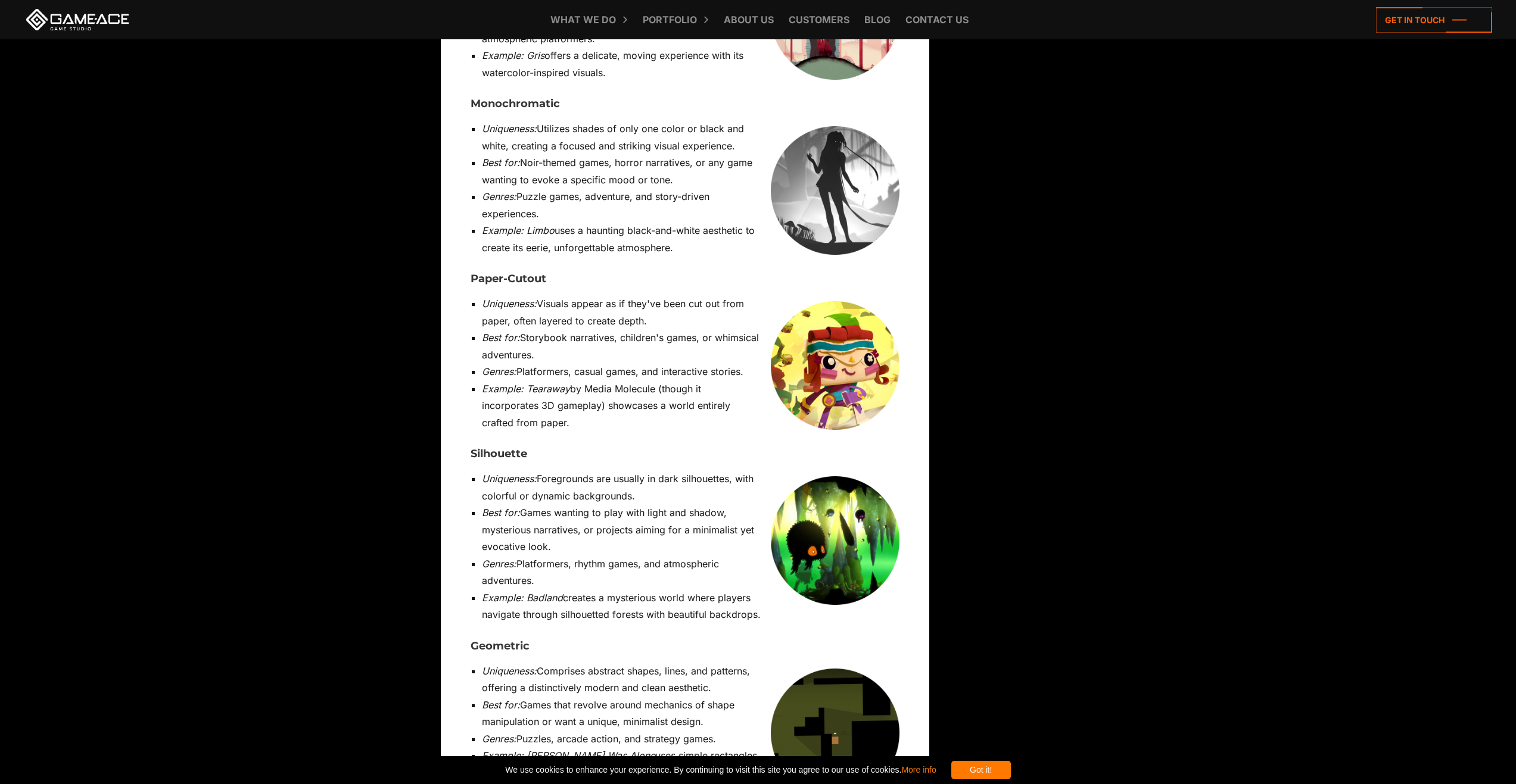
scroll to position [4999, 0]
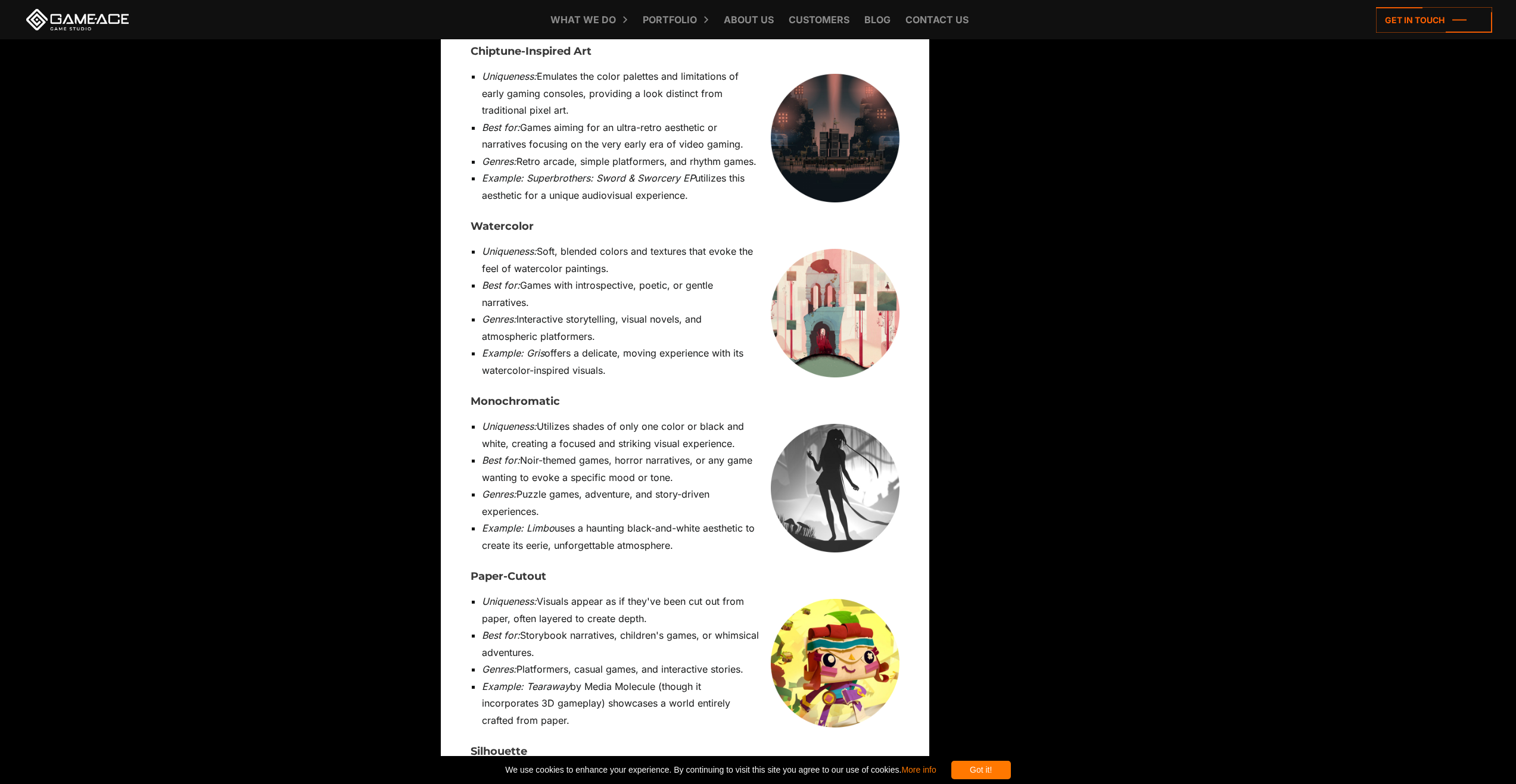
click at [634, 424] on img at bounding box center [835, 488] width 128 height 128
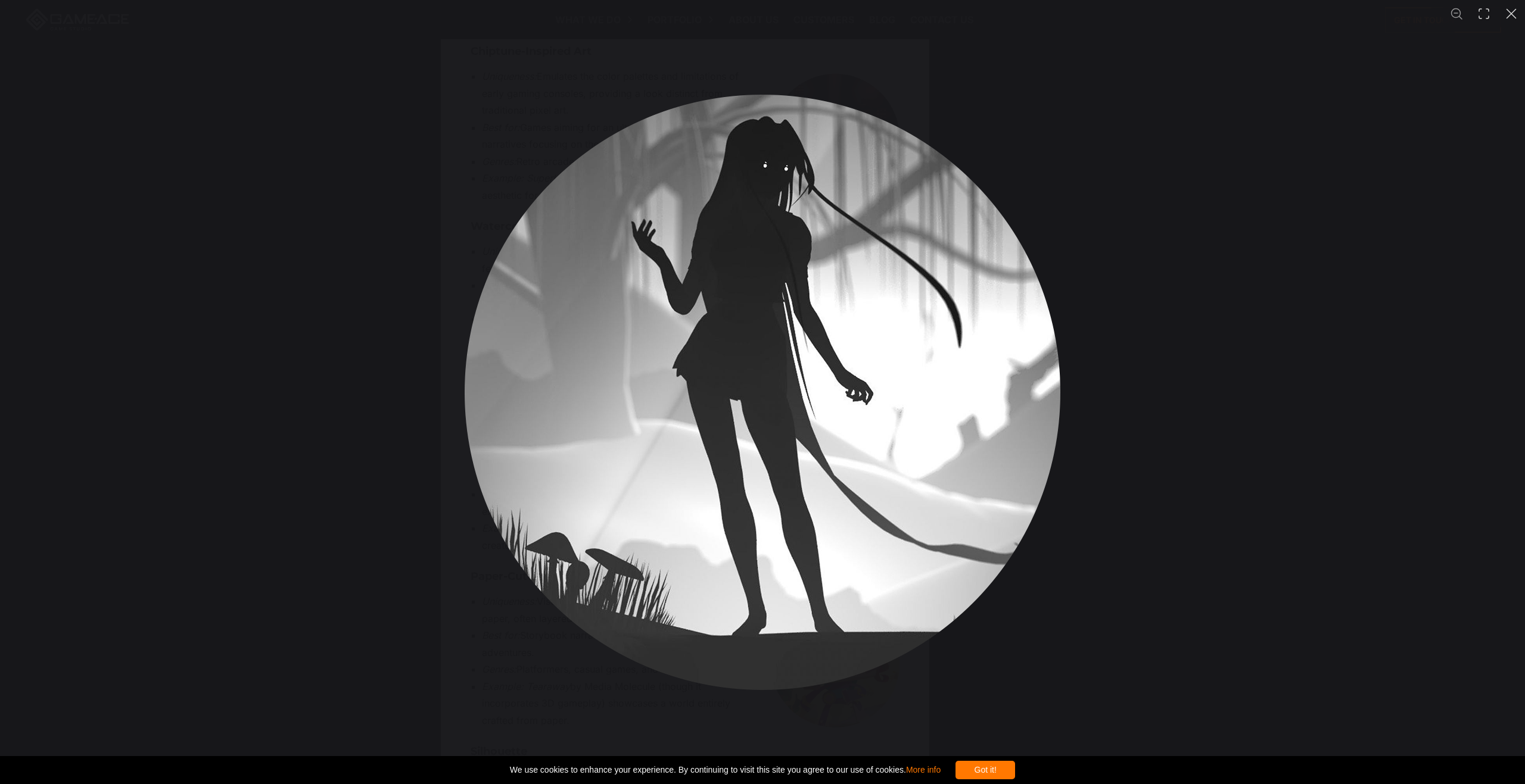
click at [634, 362] on div "You can close this modal content with the ESC key" at bounding box center [762, 392] width 1525 height 784
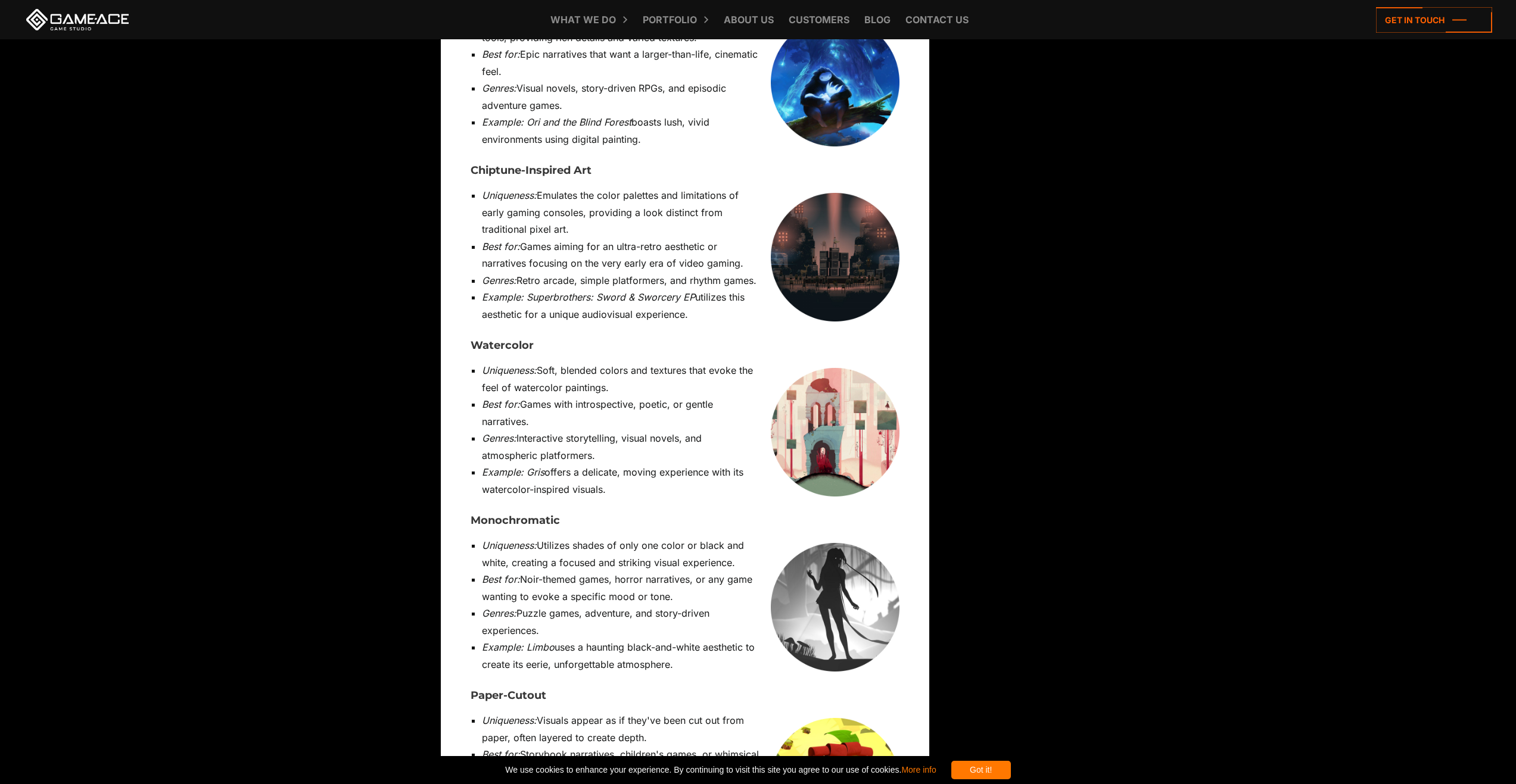
scroll to position [4820, 0]
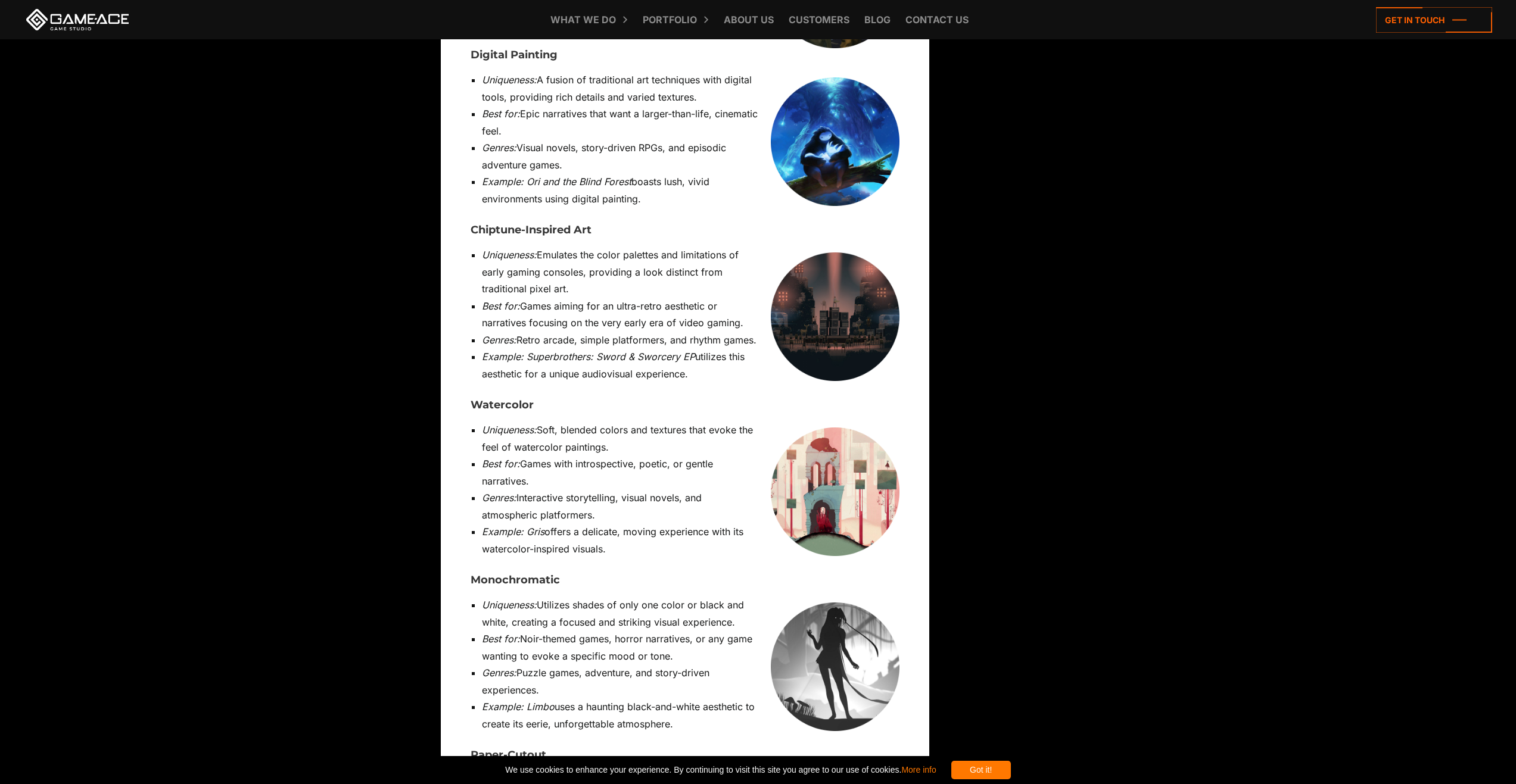
click at [634, 252] on img at bounding box center [835, 316] width 128 height 128
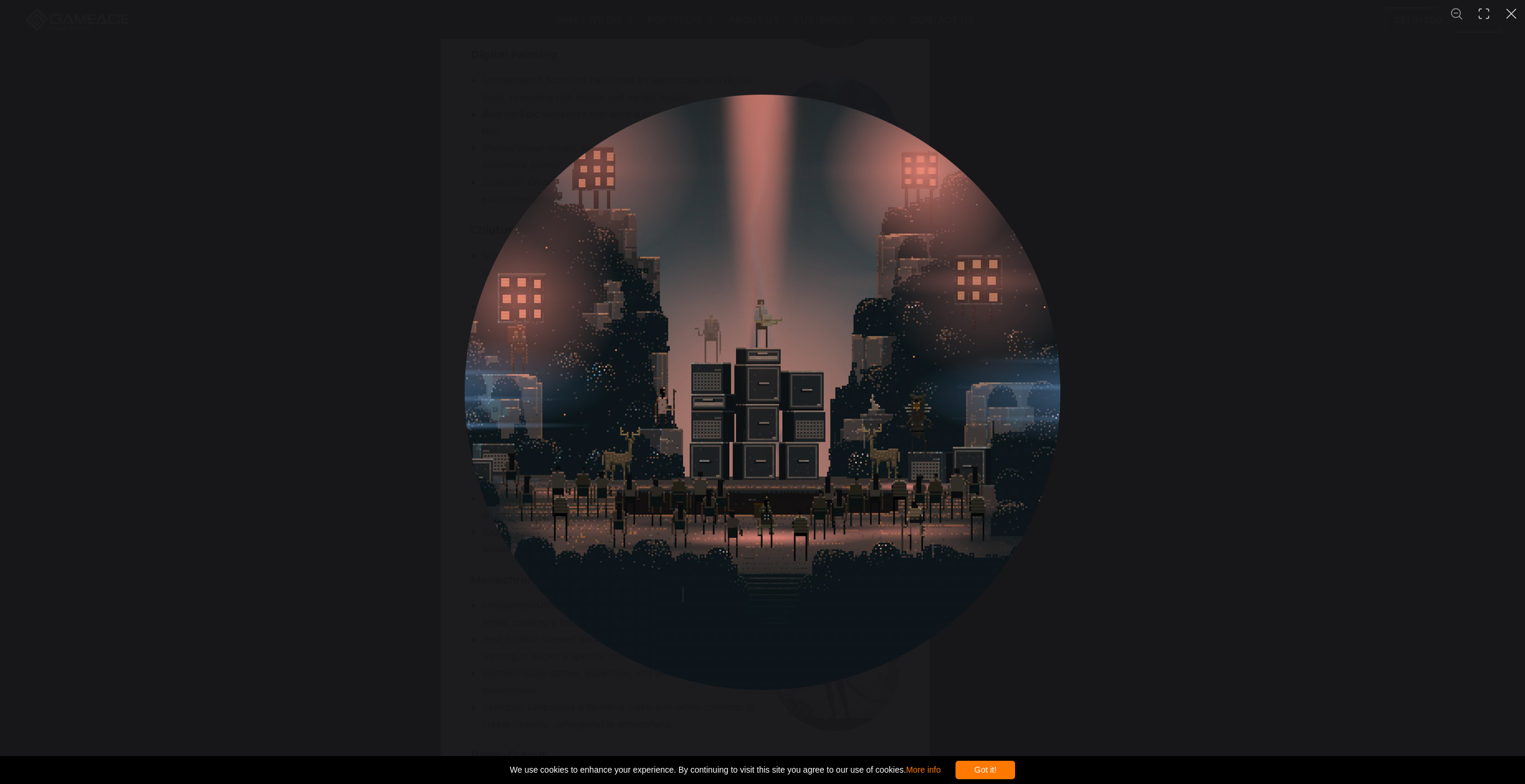
click at [634, 348] on div "You can close this modal content with the ESC key" at bounding box center [762, 392] width 1525 height 784
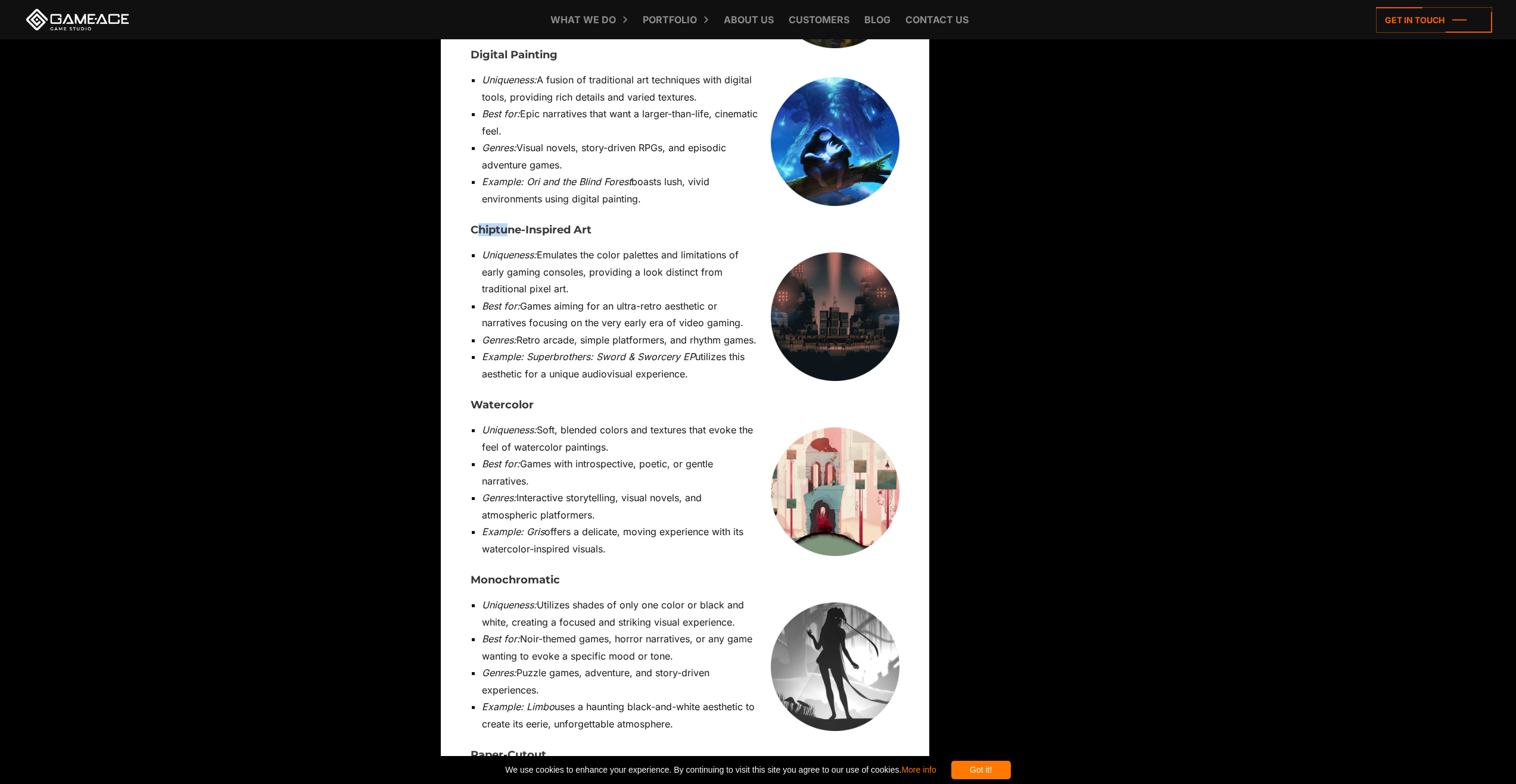
drag, startPoint x: 475, startPoint y: 113, endPoint x: 514, endPoint y: 105, distance: 39.8
click at [508, 224] on h3 "Chiptune-Inspired Art" at bounding box center [685, 230] width 429 height 12
click at [527, 224] on h3 "Chiptune-Inspired Art" at bounding box center [685, 230] width 429 height 12
click at [611, 224] on h3 "Chiptune-Inspired Art" at bounding box center [685, 230] width 429 height 12
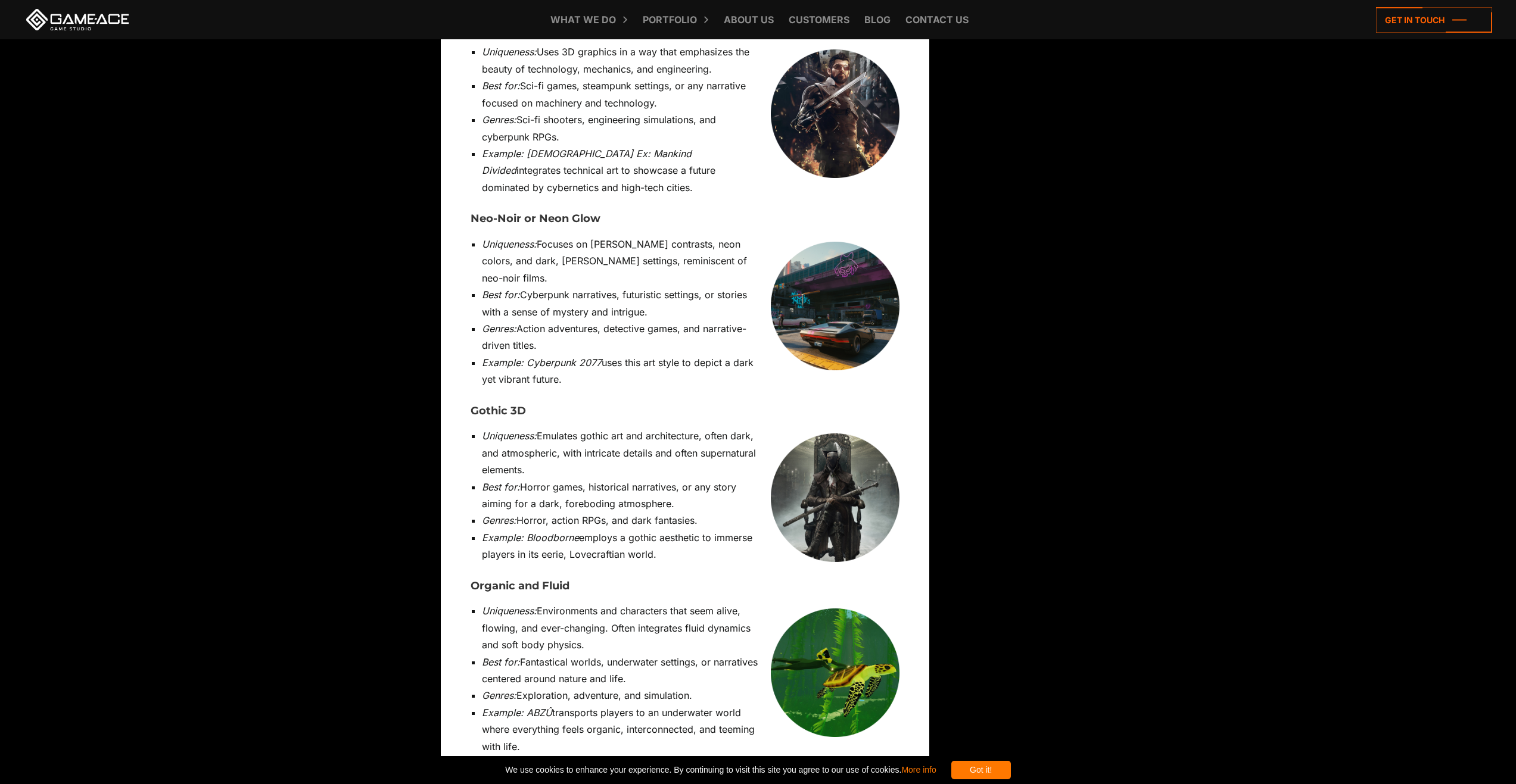
scroll to position [8215, 0]
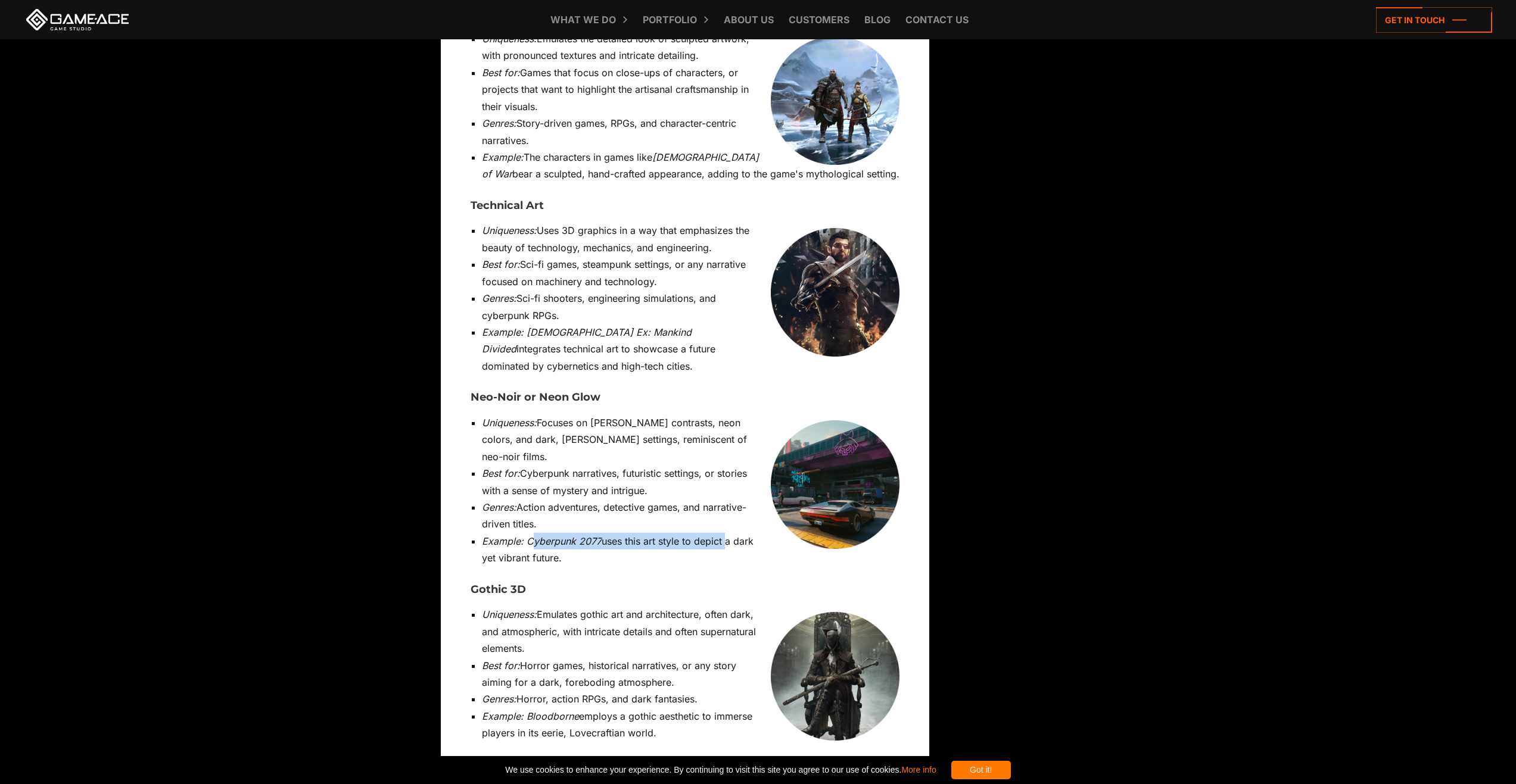
drag, startPoint x: 530, startPoint y: 368, endPoint x: 725, endPoint y: 368, distance: 195.0
click at [634, 533] on li "Example: Cyberpunk 2077 uses this art style to depict a dark yet vibrant future." at bounding box center [691, 549] width 417 height 34
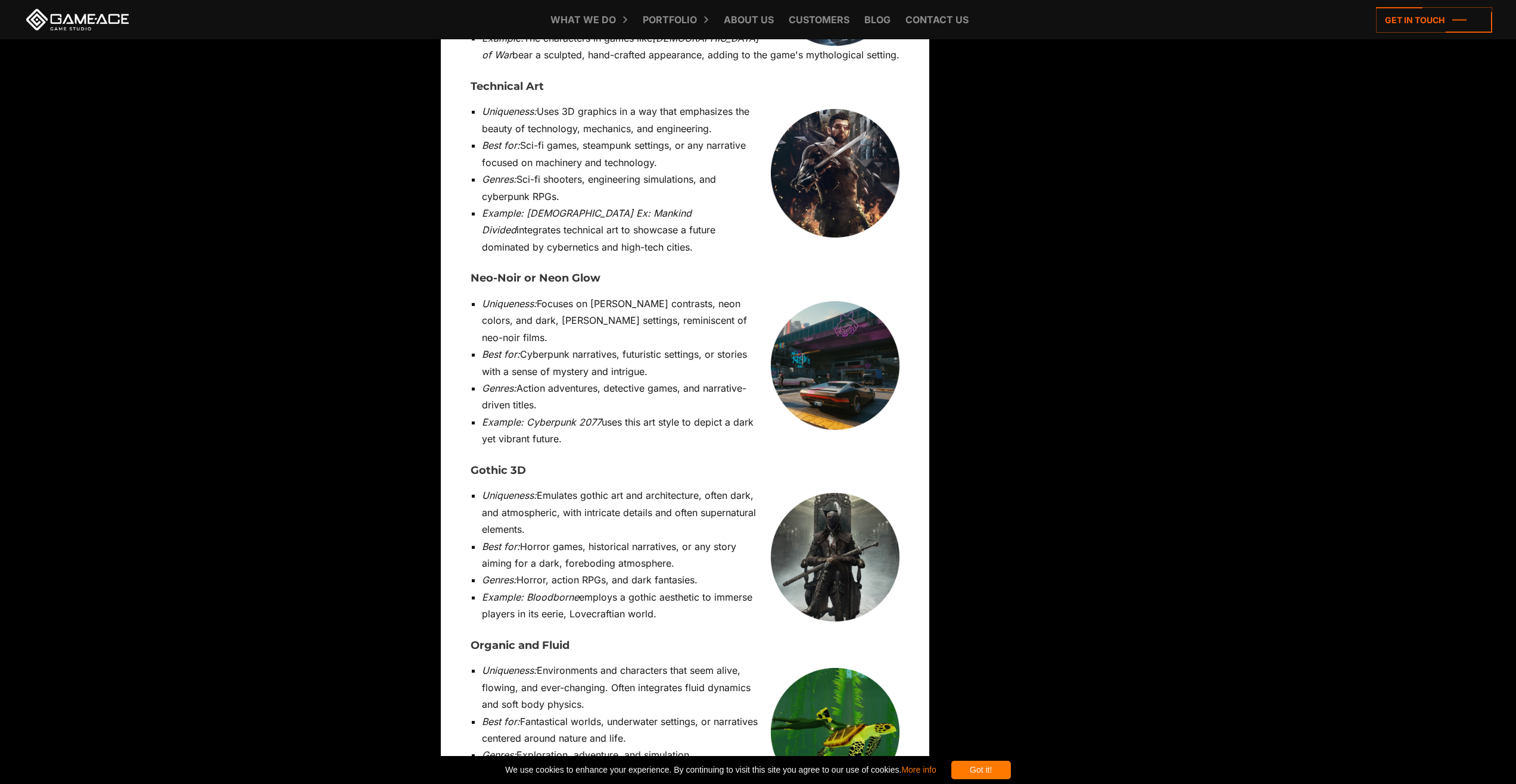
scroll to position [8274, 0]
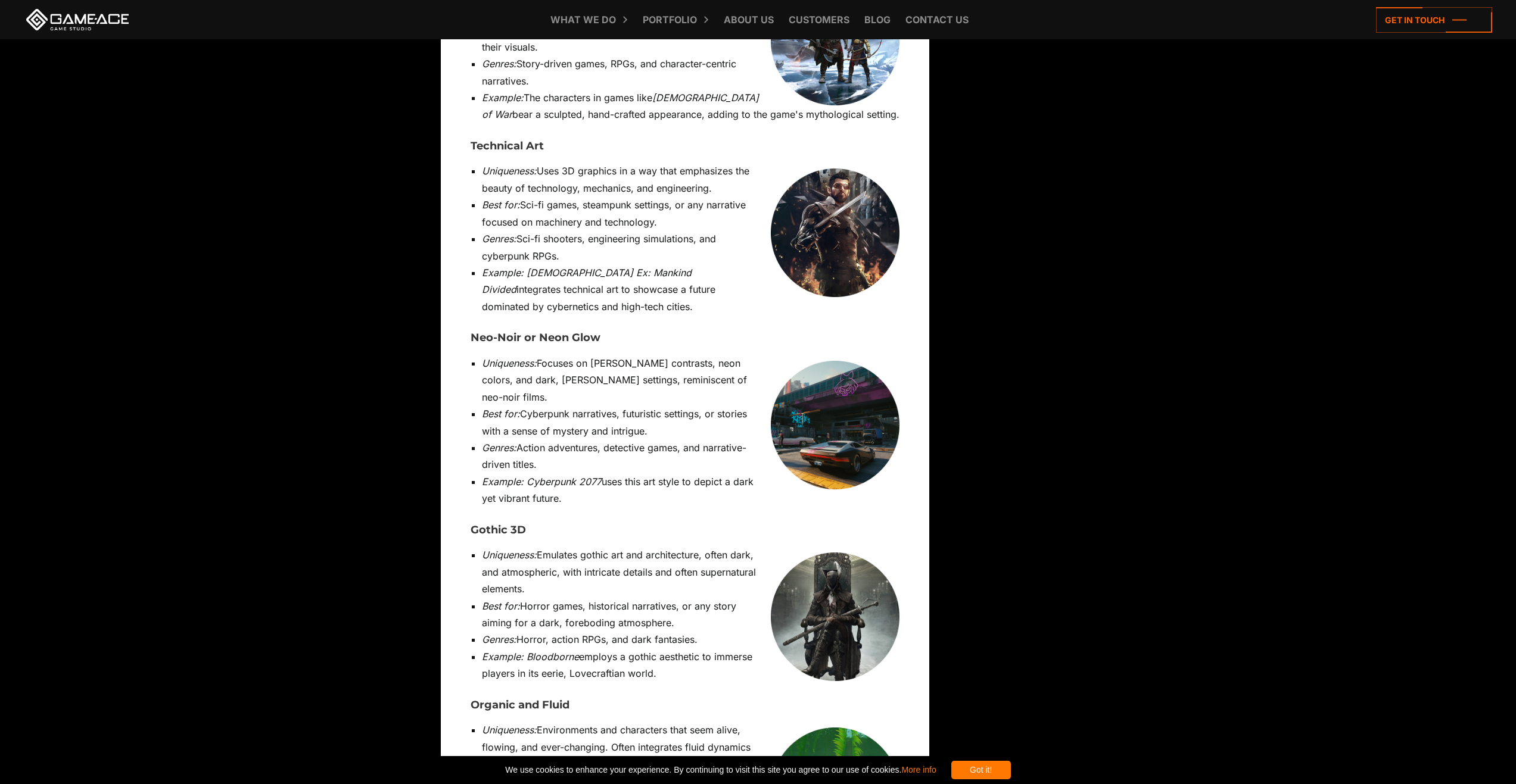
click at [634, 361] on img at bounding box center [835, 424] width 128 height 128
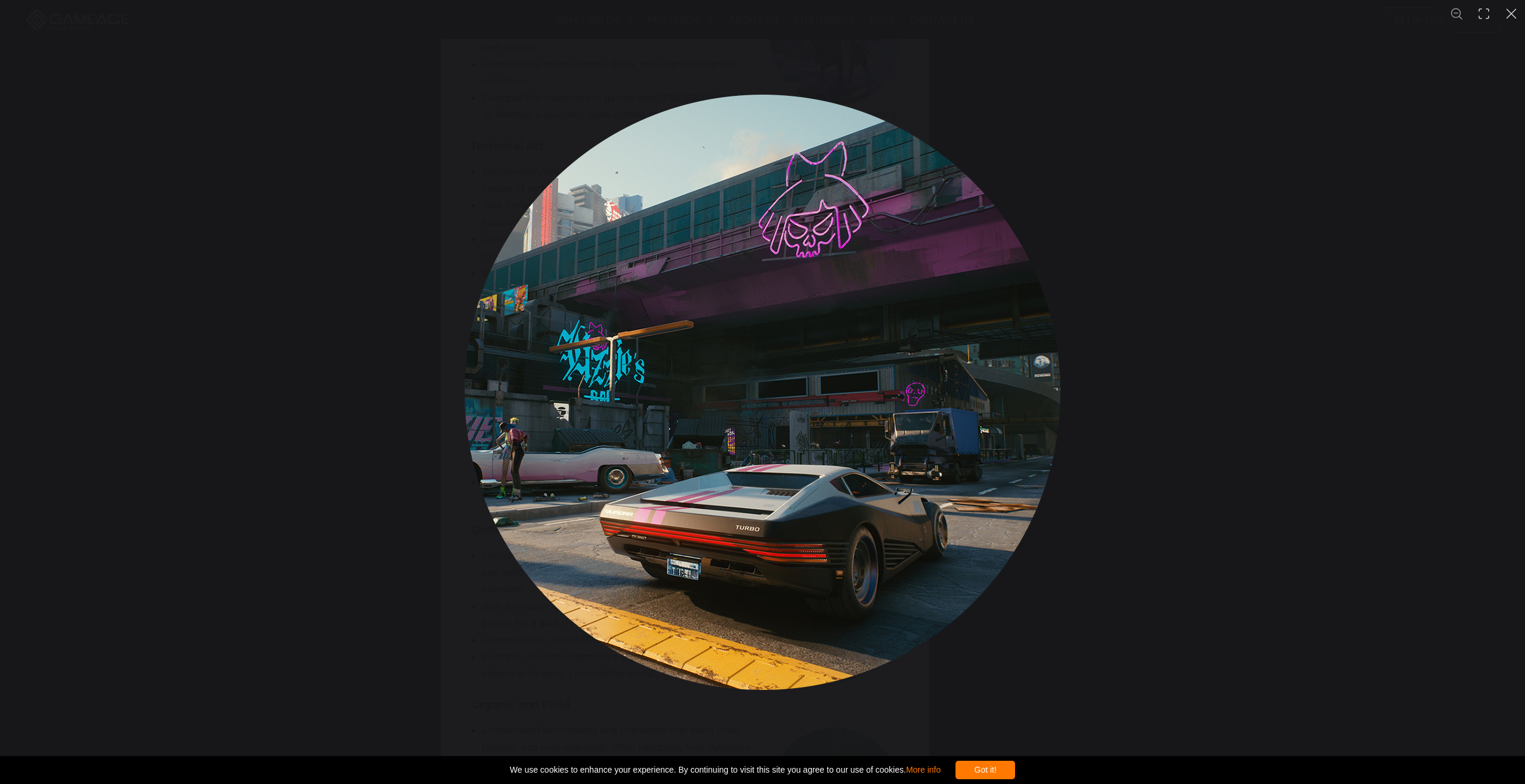
click at [634, 230] on div "You can close this modal content with the ESC key" at bounding box center [762, 392] width 1525 height 784
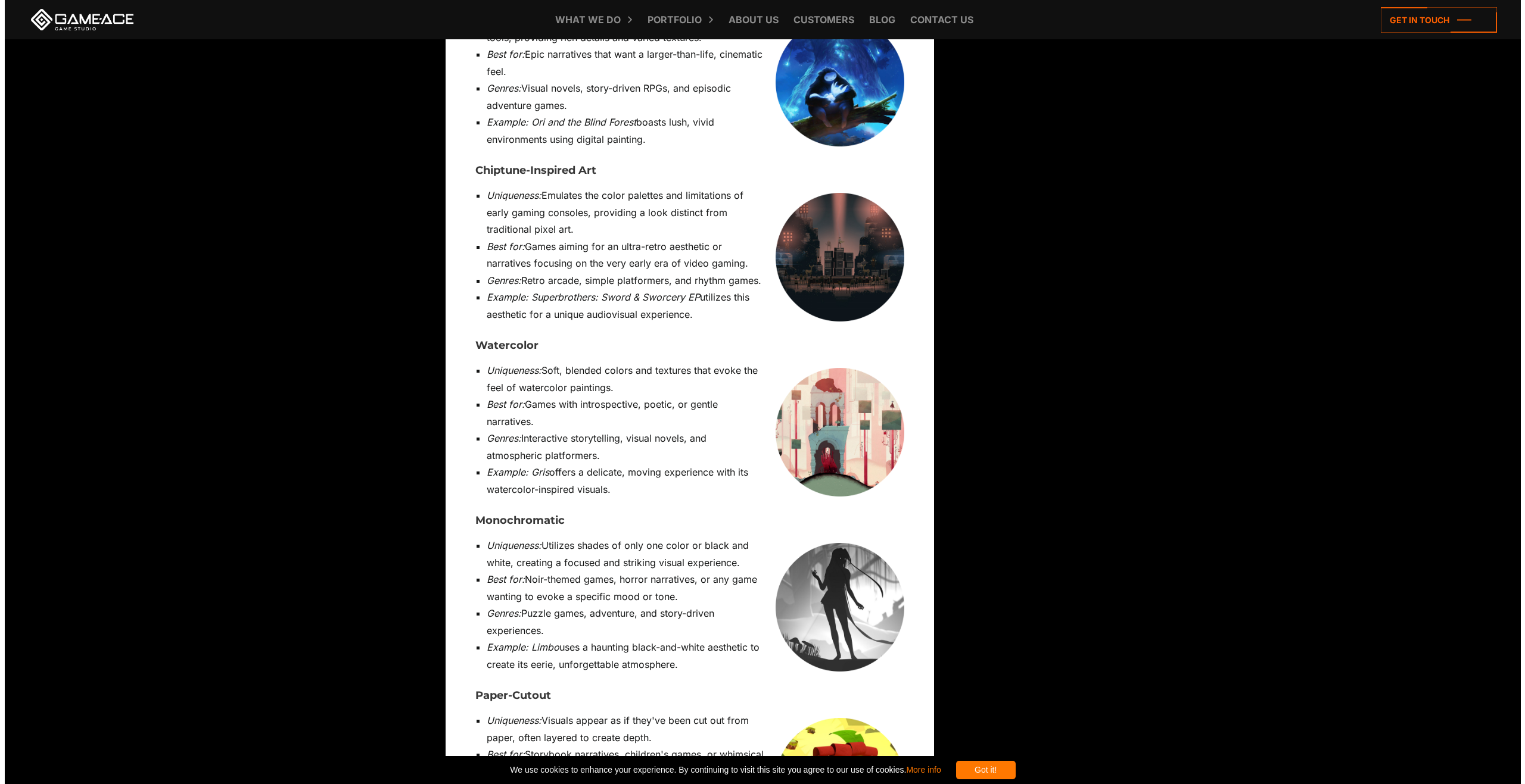
scroll to position [5118, 0]
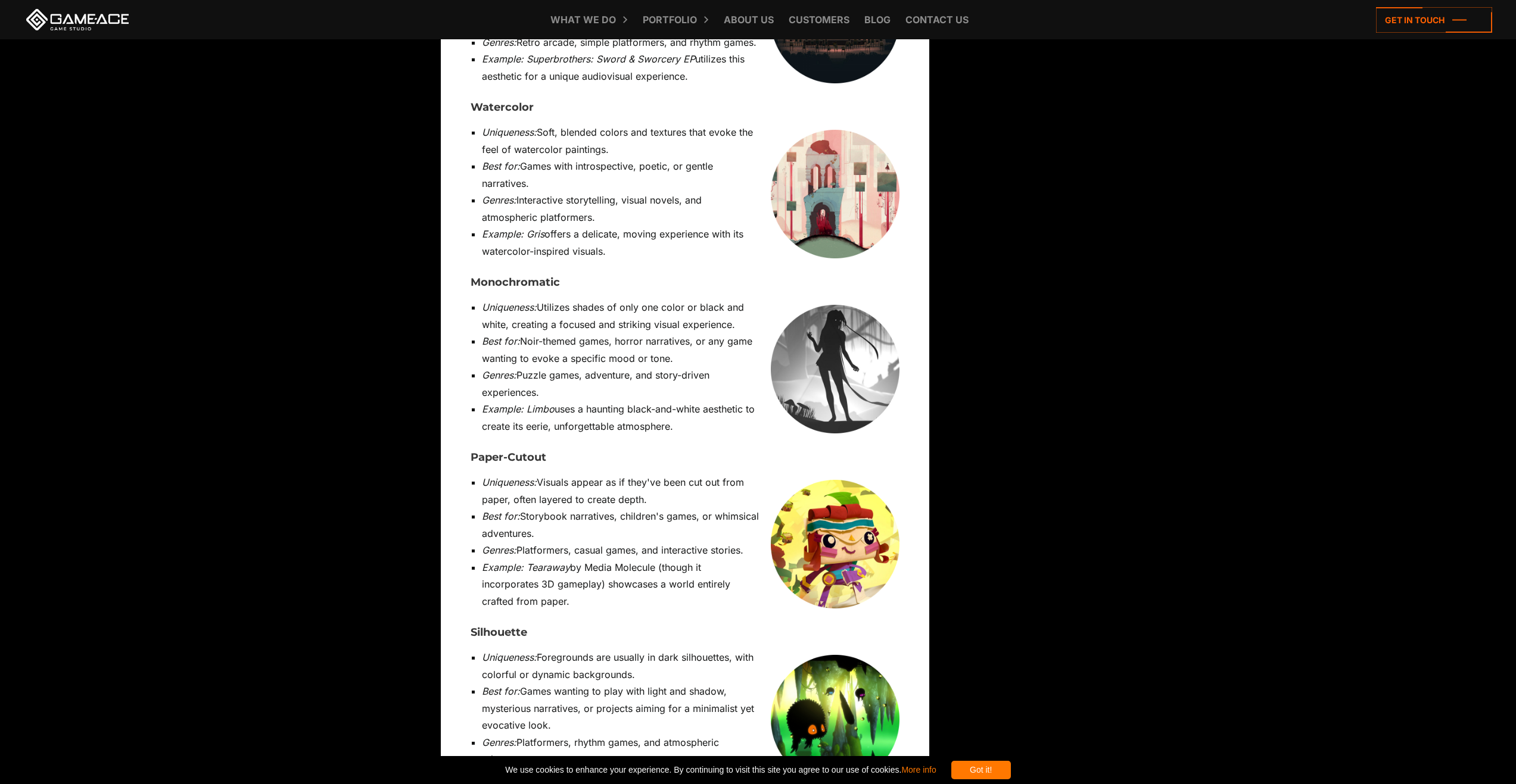
click at [634, 305] on img at bounding box center [835, 368] width 128 height 128
